Goal: Task Accomplishment & Management: Manage account settings

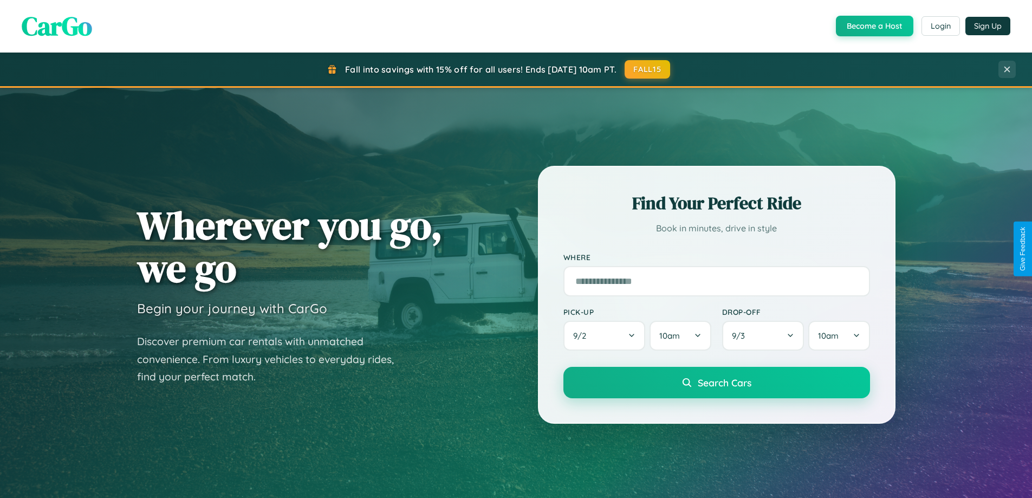
scroll to position [467, 0]
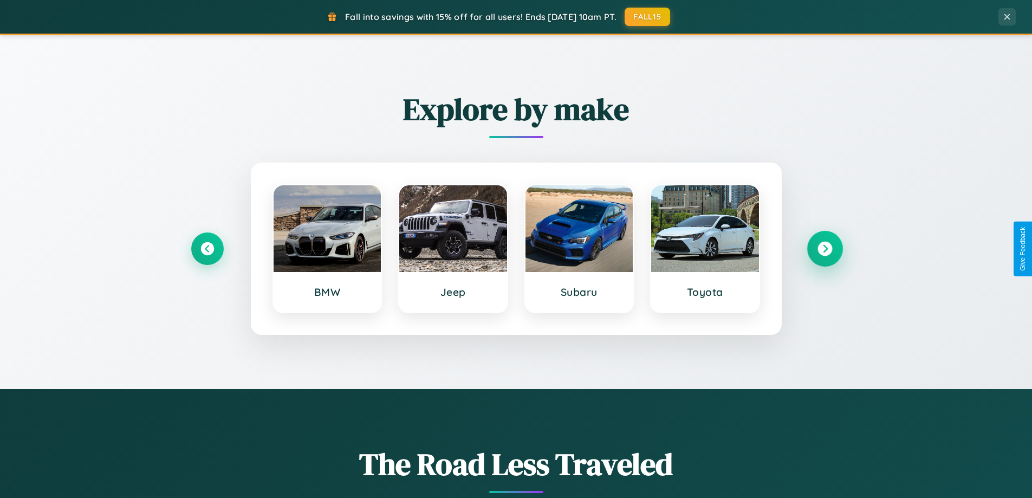
click at [824, 249] on icon at bounding box center [824, 249] width 15 height 15
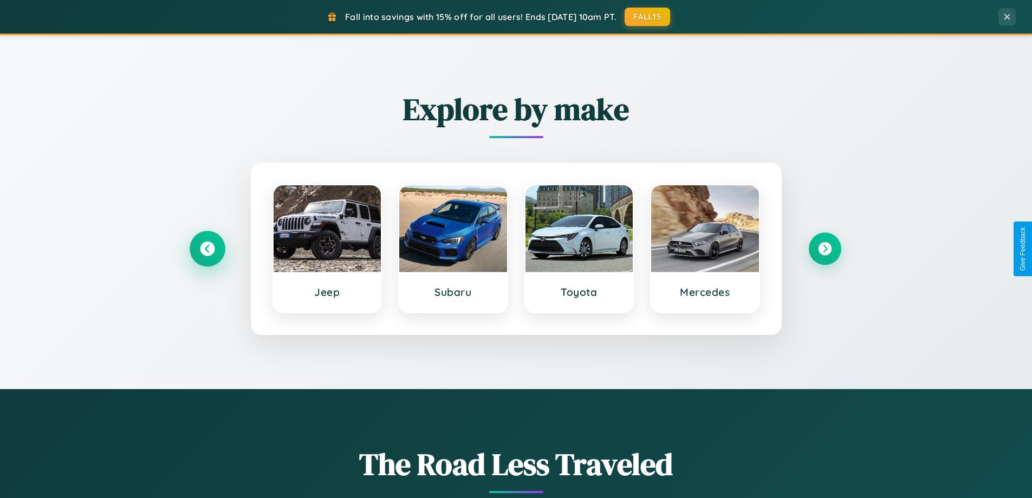
click at [207, 249] on icon at bounding box center [207, 249] width 15 height 15
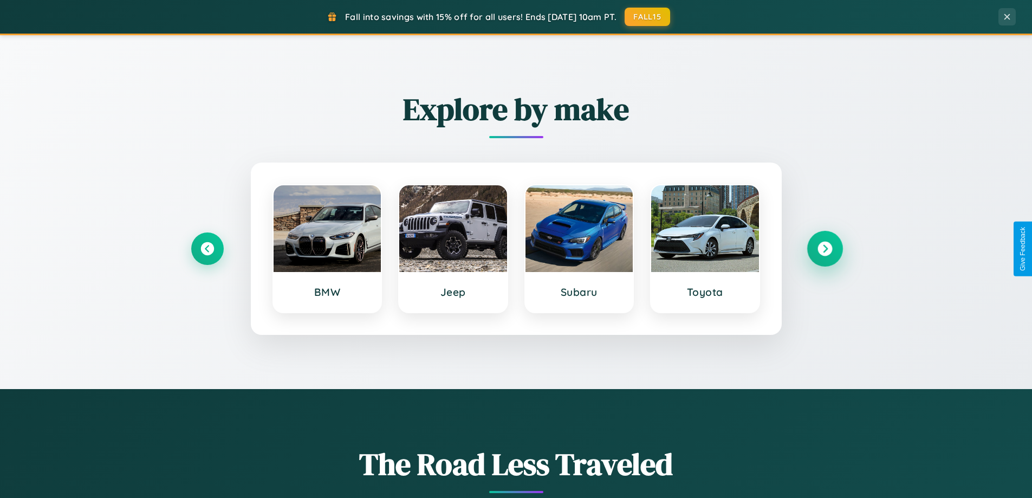
click at [824, 249] on icon at bounding box center [824, 249] width 15 height 15
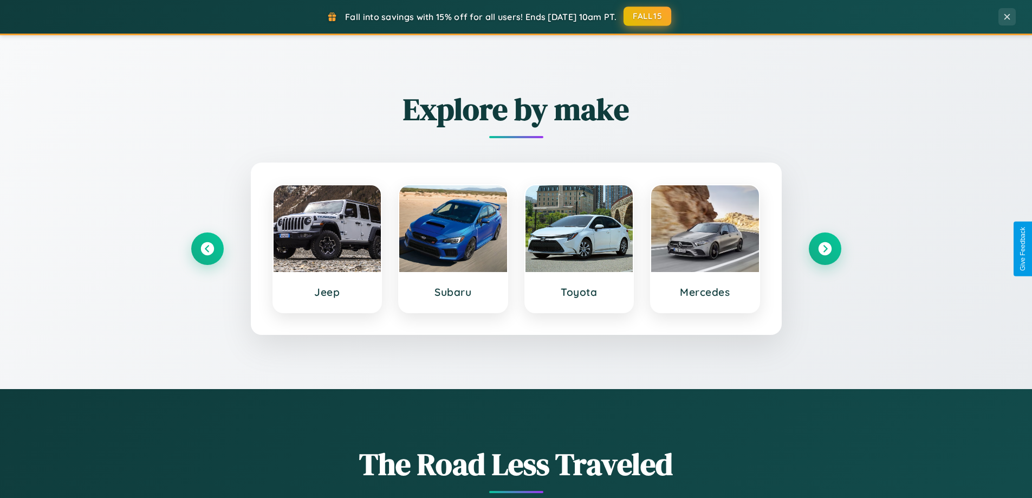
click at [648, 16] on button "FALL15" at bounding box center [647, 17] width 48 height 20
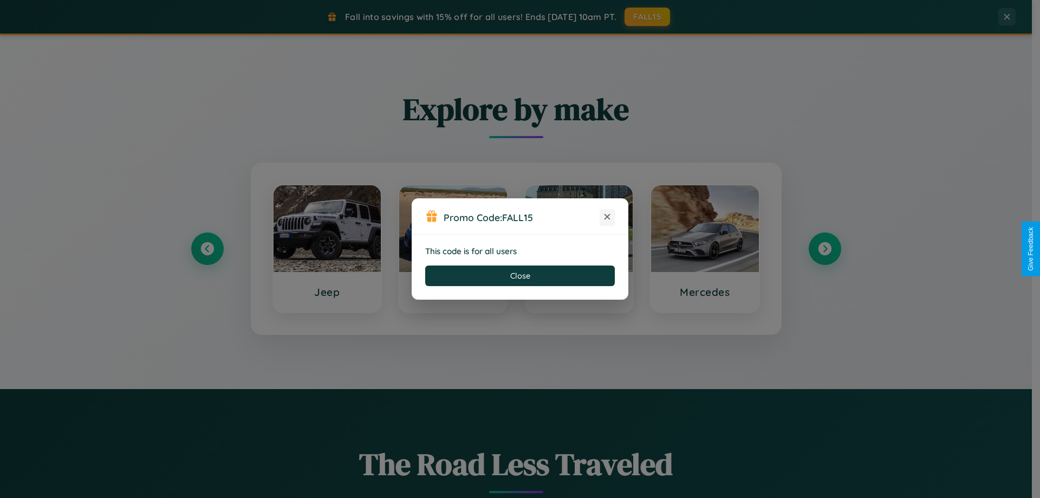
click at [607, 217] on icon at bounding box center [607, 216] width 11 height 11
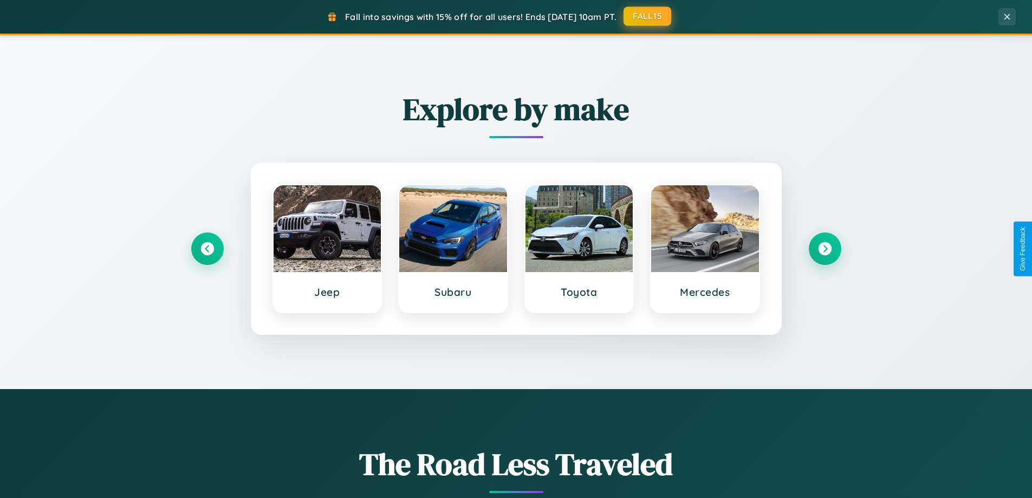
click at [648, 16] on button "FALL15" at bounding box center [647, 17] width 48 height 20
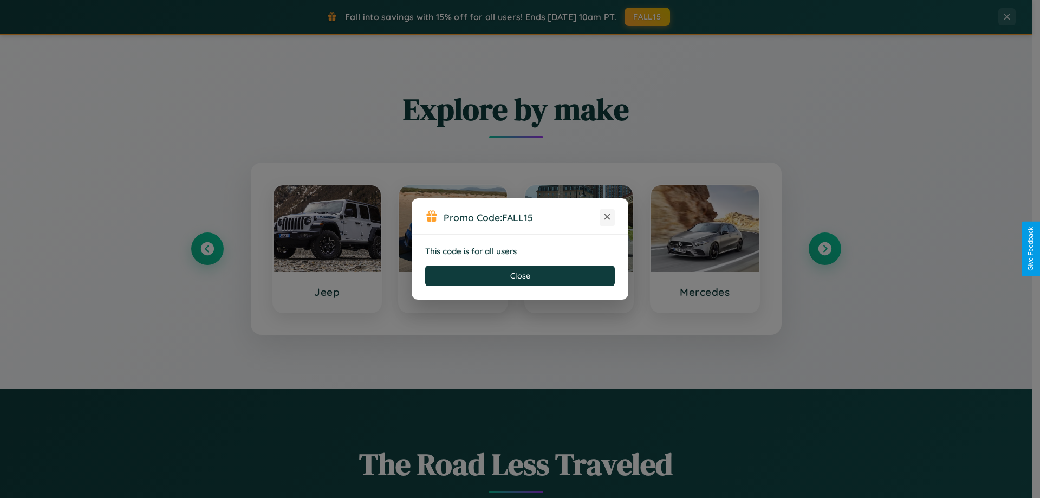
click at [607, 217] on icon at bounding box center [607, 216] width 11 height 11
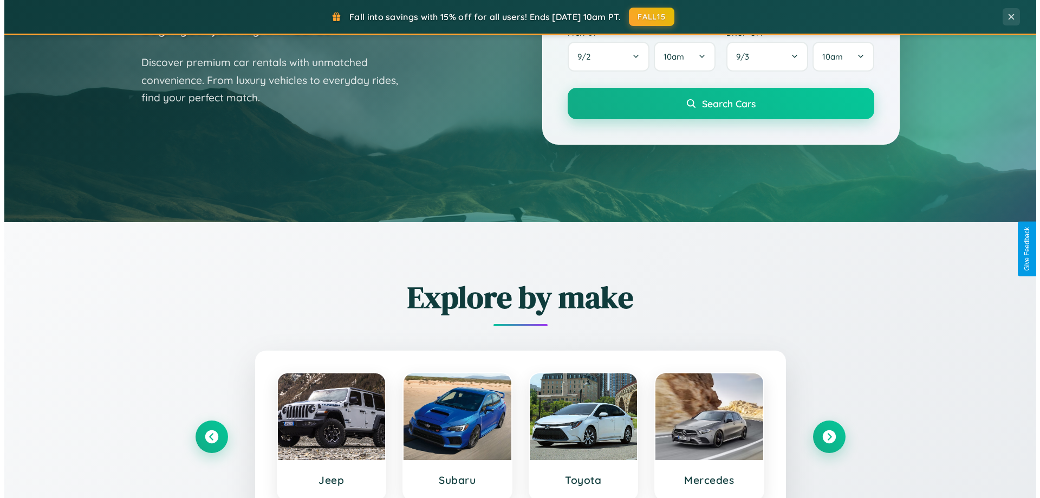
scroll to position [0, 0]
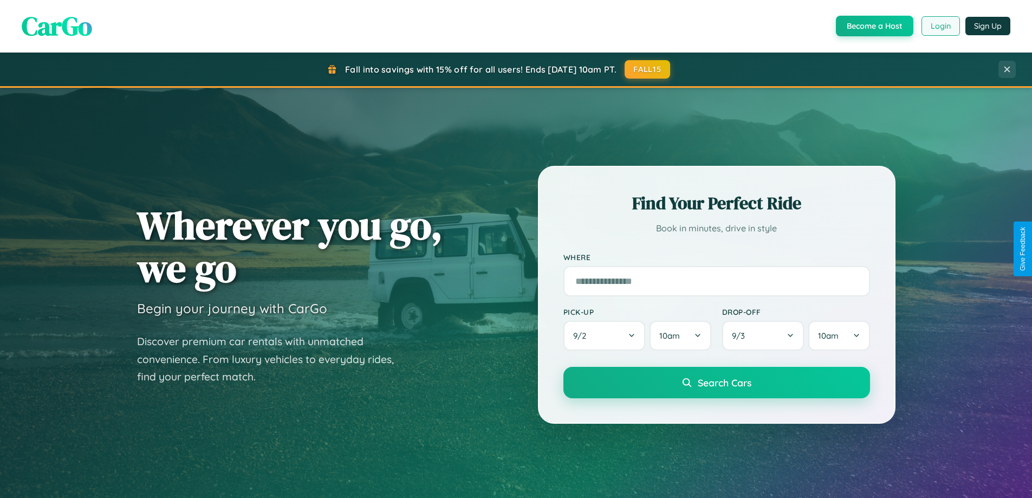
click at [940, 26] on button "Login" at bounding box center [940, 26] width 38 height 20
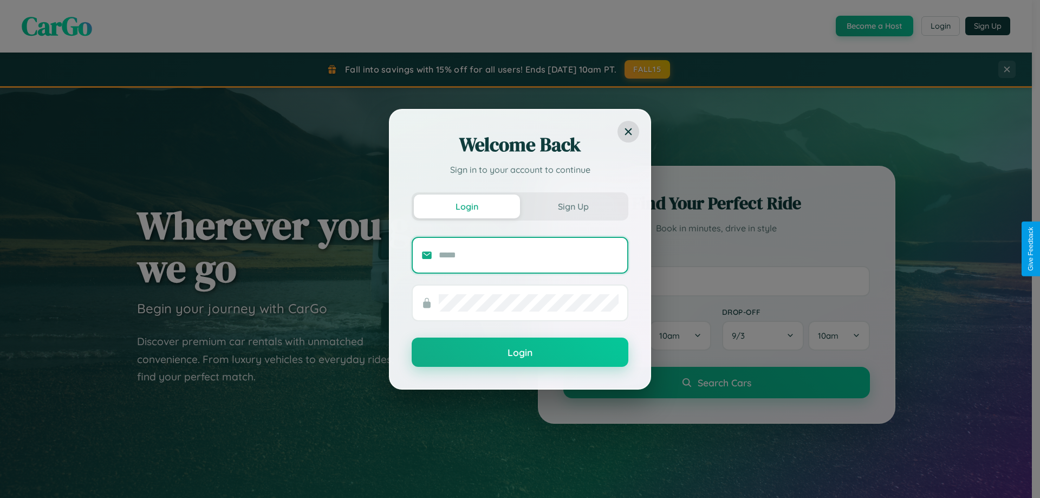
click at [529, 255] on input "text" at bounding box center [529, 254] width 180 height 17
type input "**********"
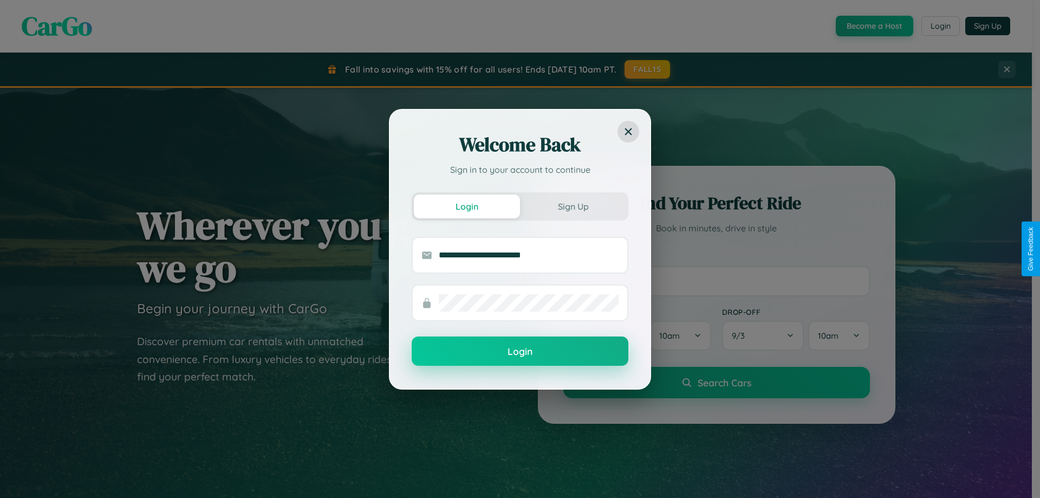
click at [520, 352] on button "Login" at bounding box center [520, 350] width 217 height 29
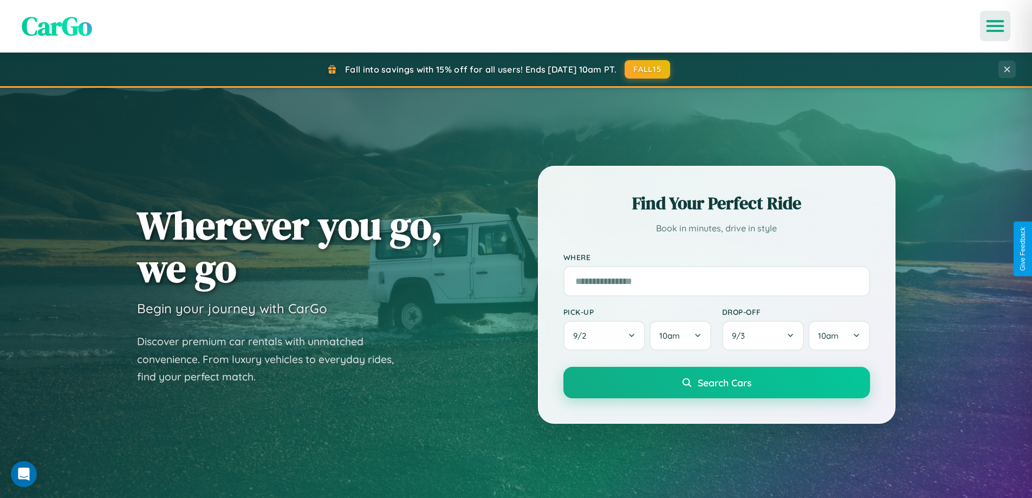
click at [995, 26] on icon "Open menu" at bounding box center [995, 26] width 16 height 10
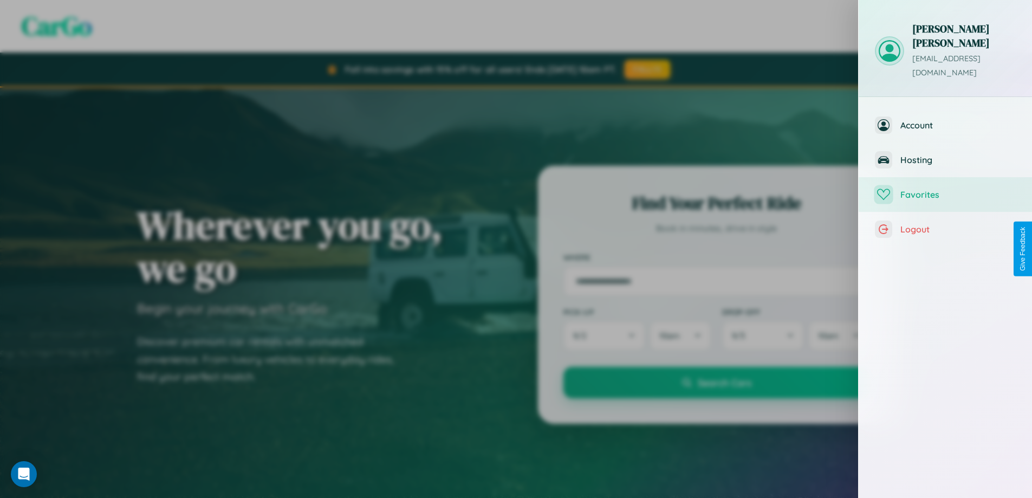
click at [945, 189] on span "Favorites" at bounding box center [957, 194] width 115 height 11
